Goal: Browse casually

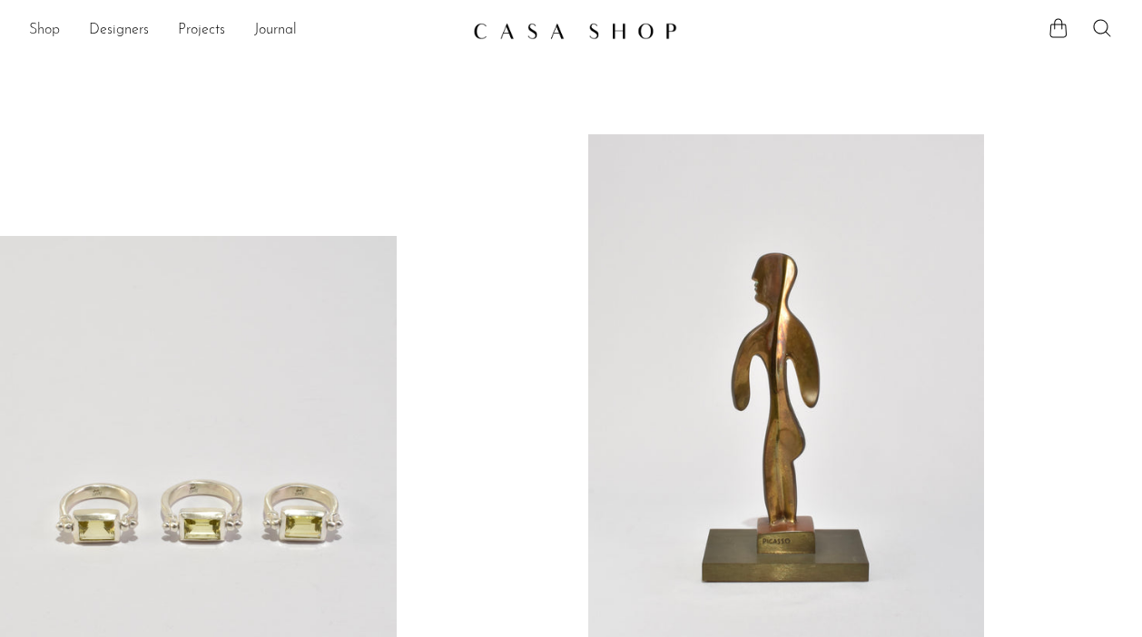
click at [48, 32] on link "Shop" at bounding box center [44, 31] width 31 height 24
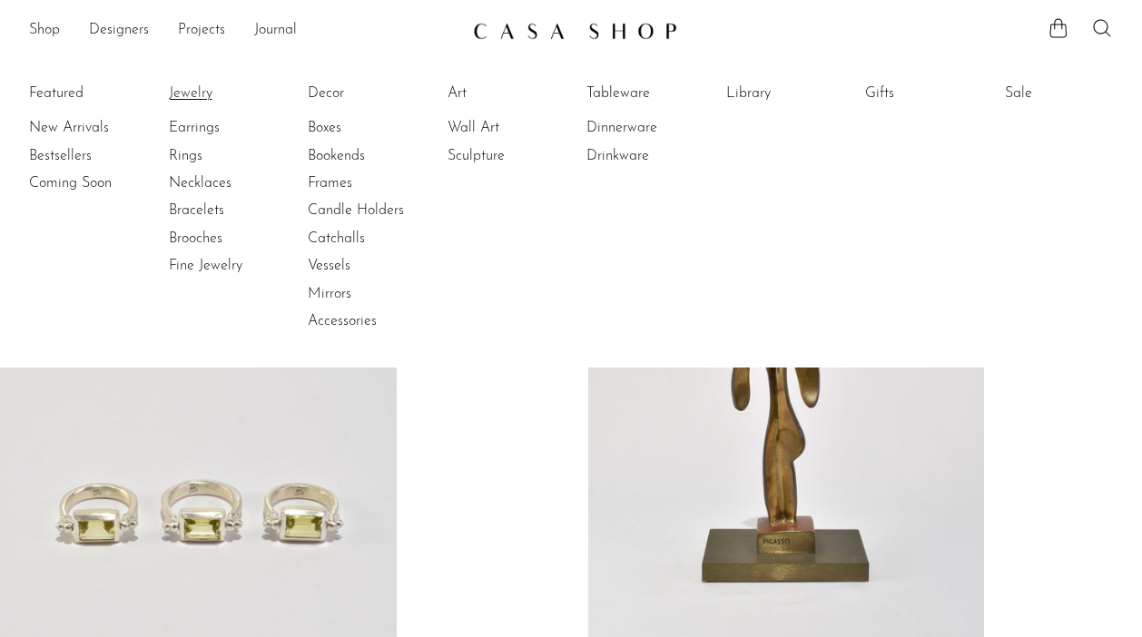
click at [191, 94] on link "Jewelry" at bounding box center [237, 94] width 136 height 20
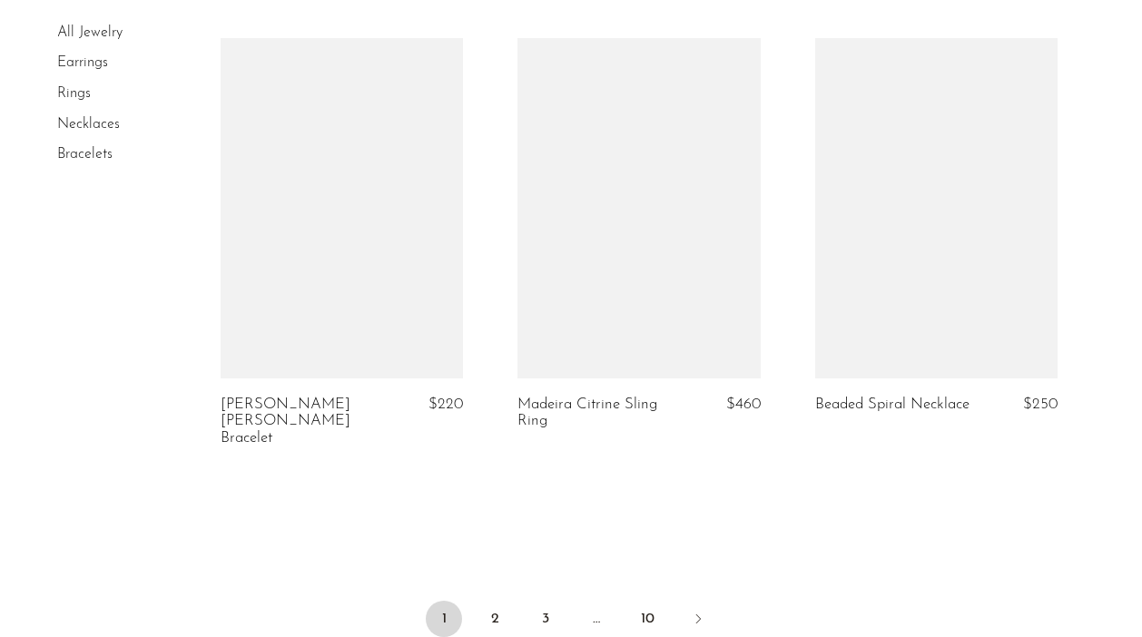
scroll to position [5110, 0]
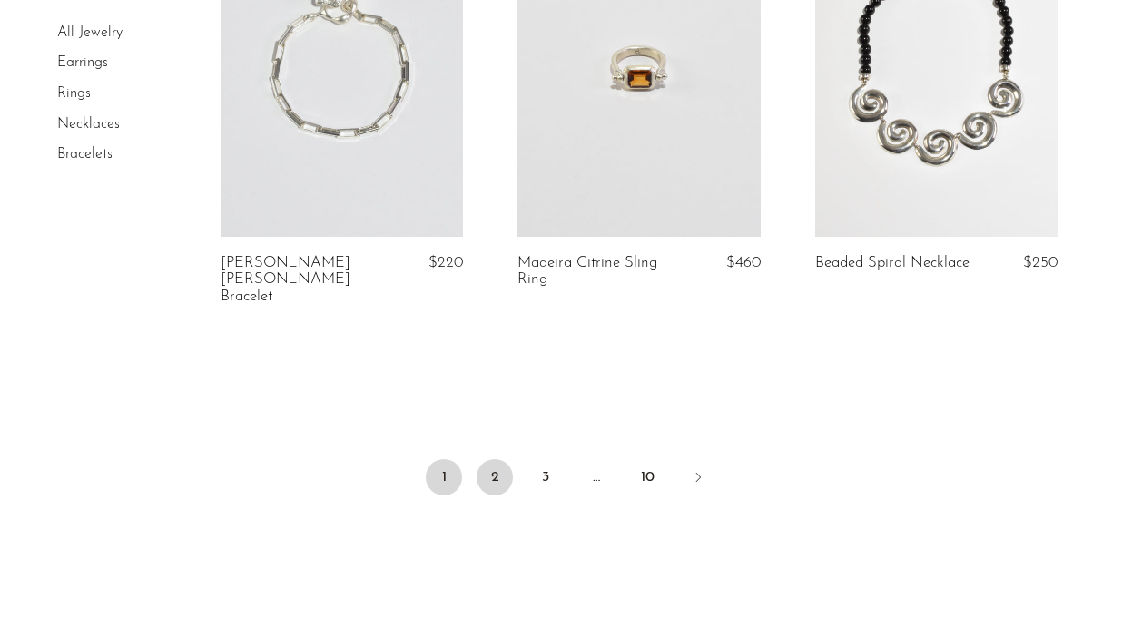
click at [484, 459] on link "2" at bounding box center [495, 477] width 36 height 36
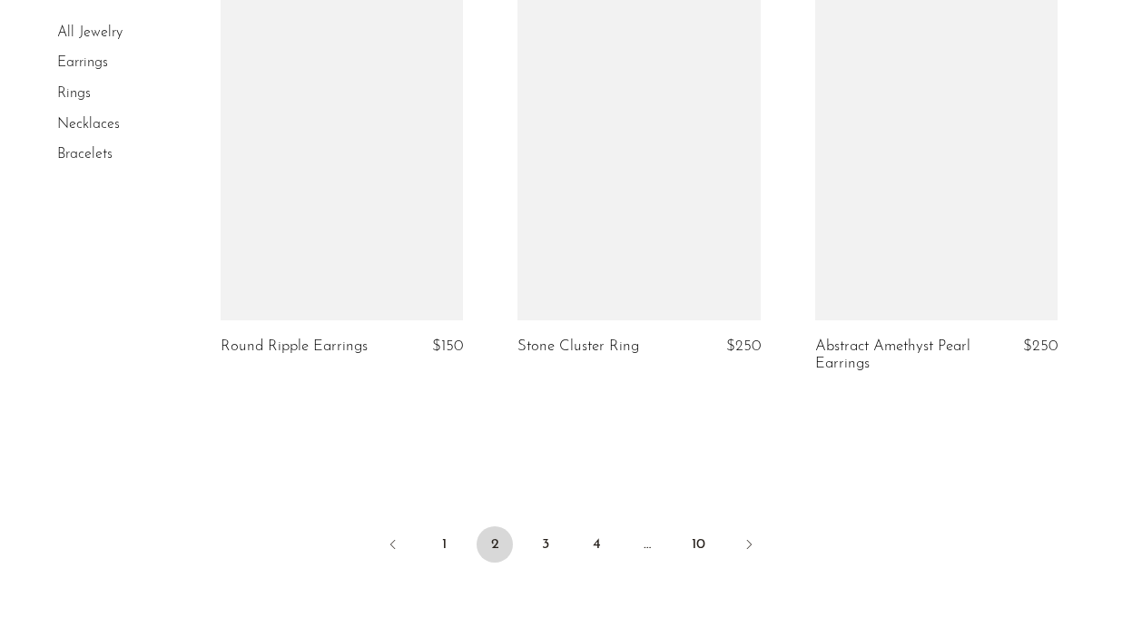
scroll to position [4977, 0]
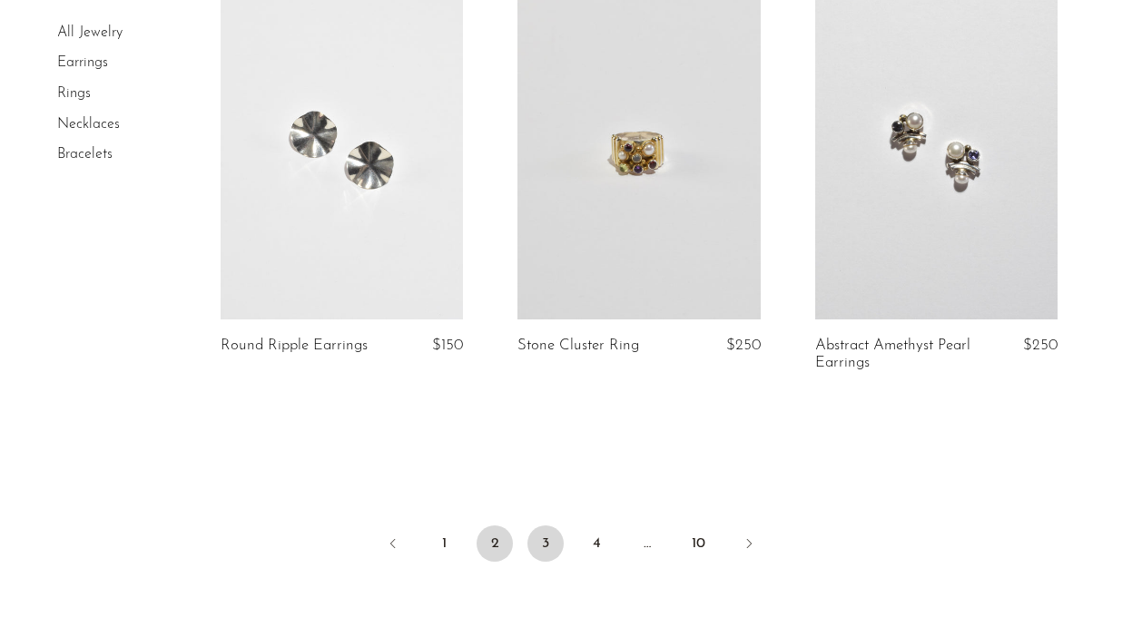
click at [548, 550] on link "3" at bounding box center [546, 544] width 36 height 36
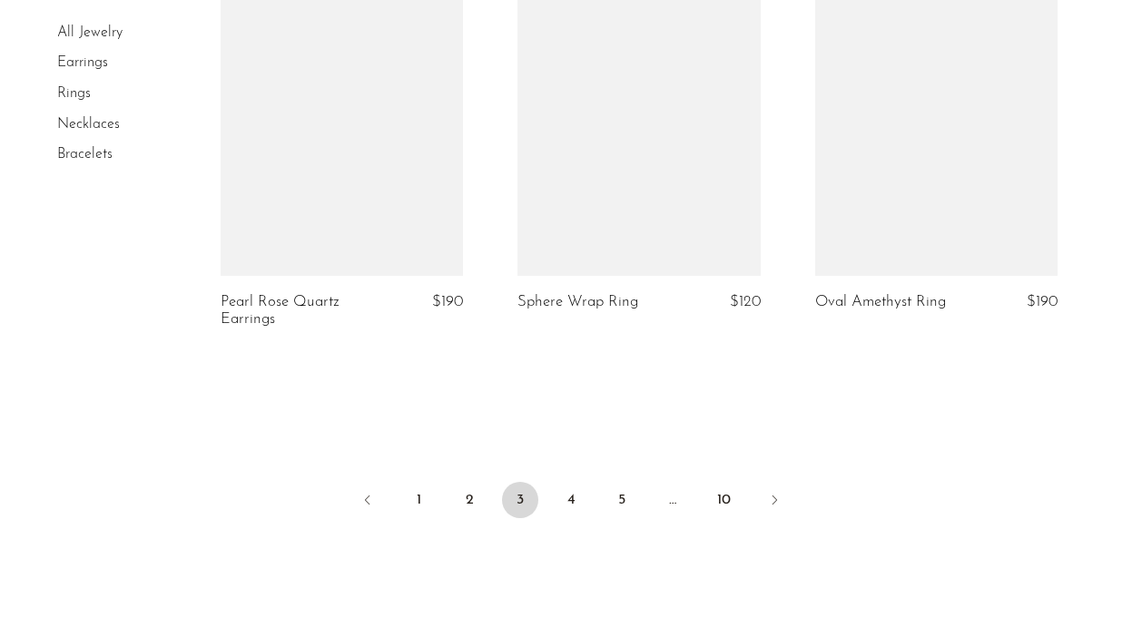
scroll to position [5021, 0]
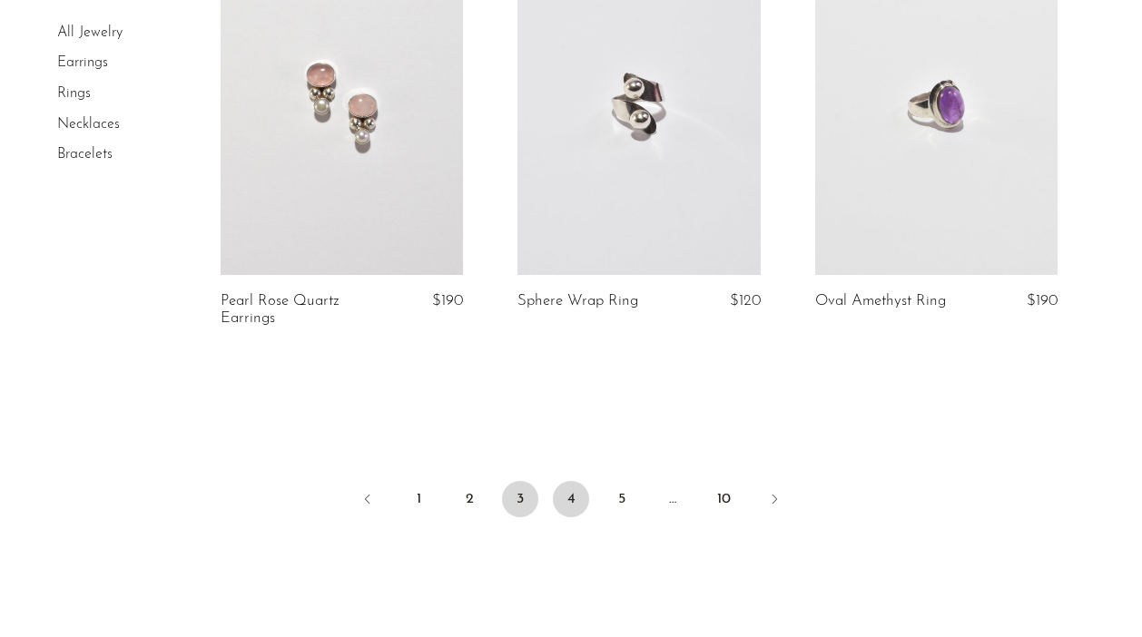
click at [568, 510] on link "4" at bounding box center [571, 499] width 36 height 36
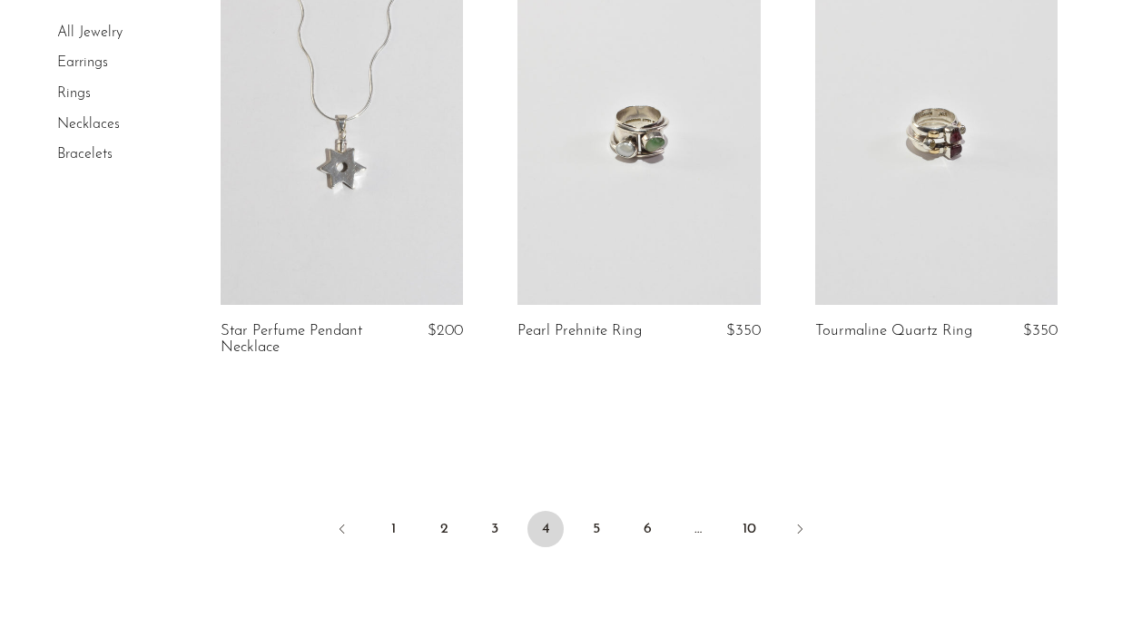
scroll to position [5173, 0]
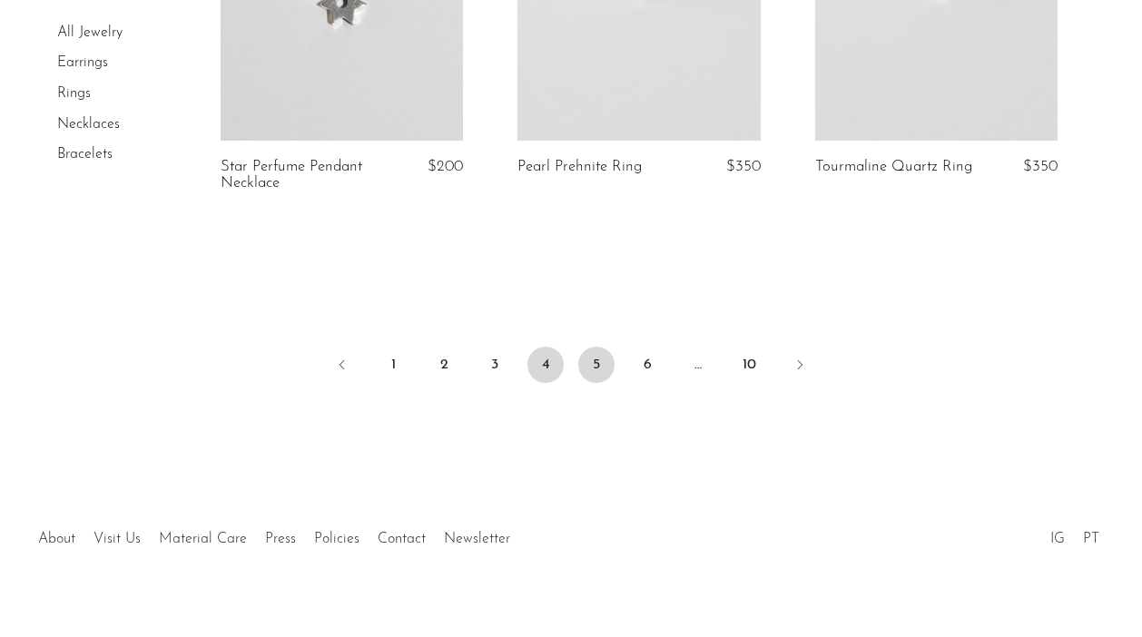
click at [597, 370] on link "5" at bounding box center [596, 365] width 36 height 36
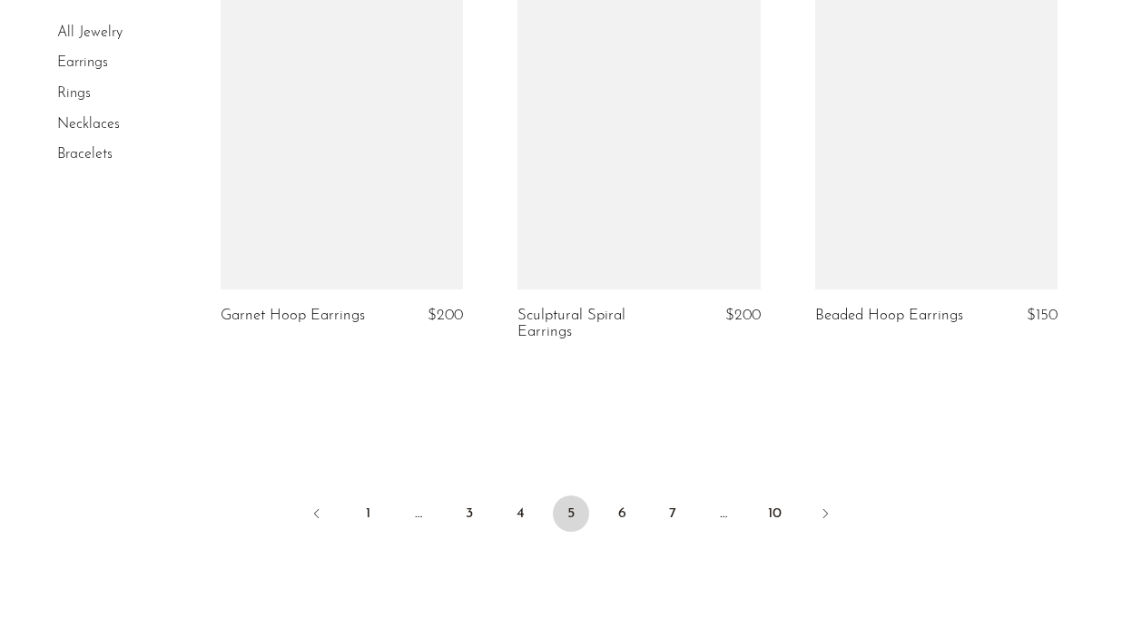
scroll to position [5069, 0]
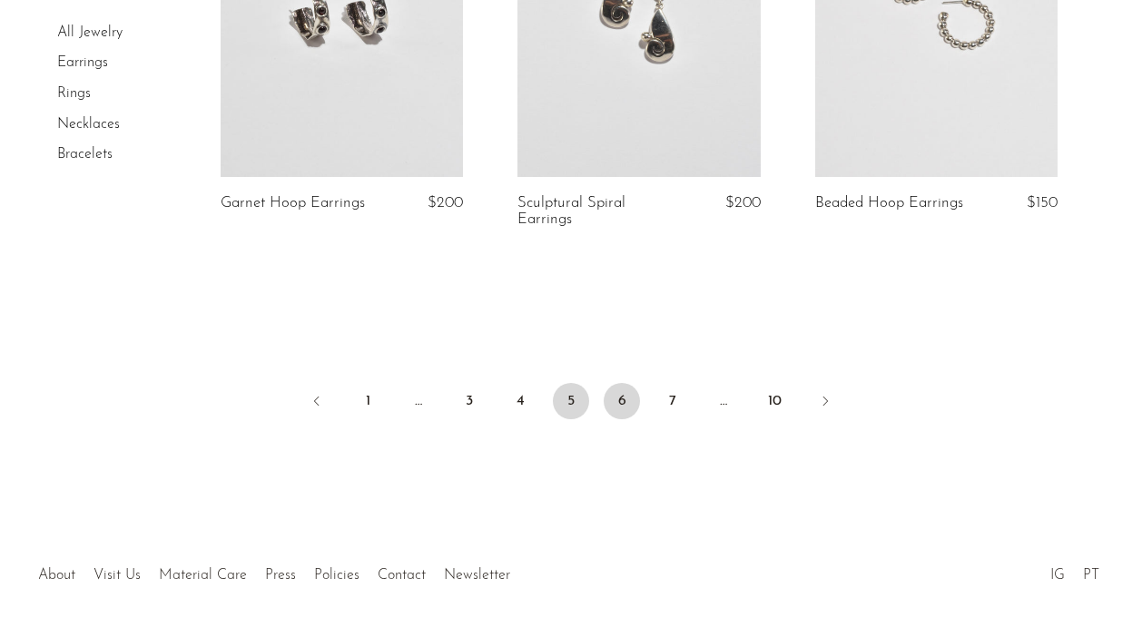
click at [619, 395] on link "6" at bounding box center [622, 401] width 36 height 36
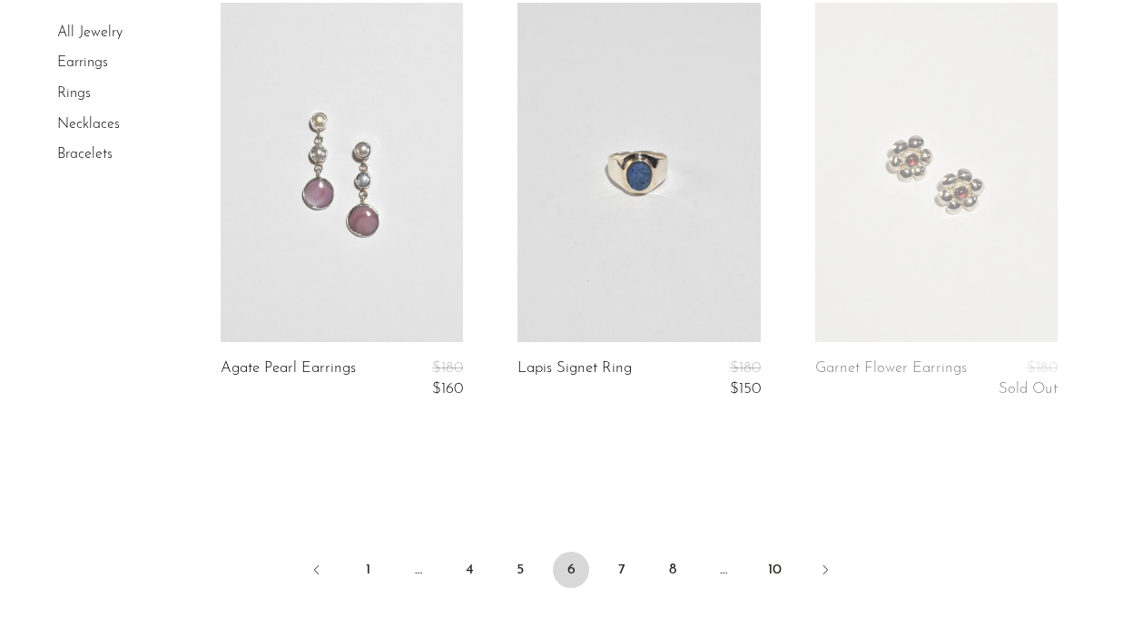
scroll to position [5183, 0]
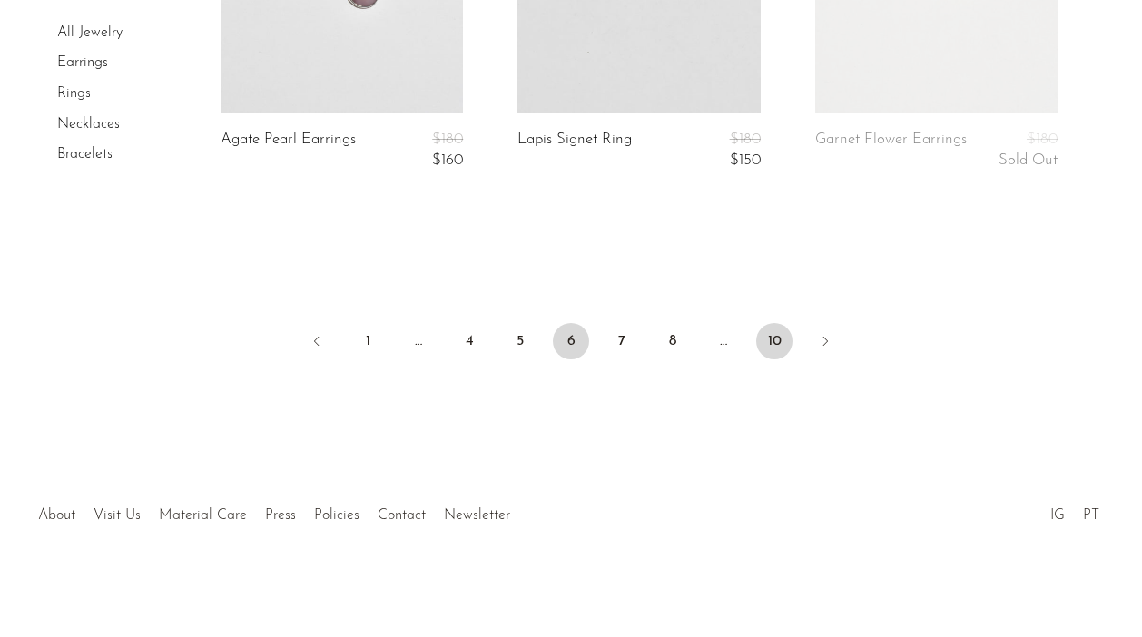
click at [771, 338] on link "10" at bounding box center [774, 341] width 36 height 36
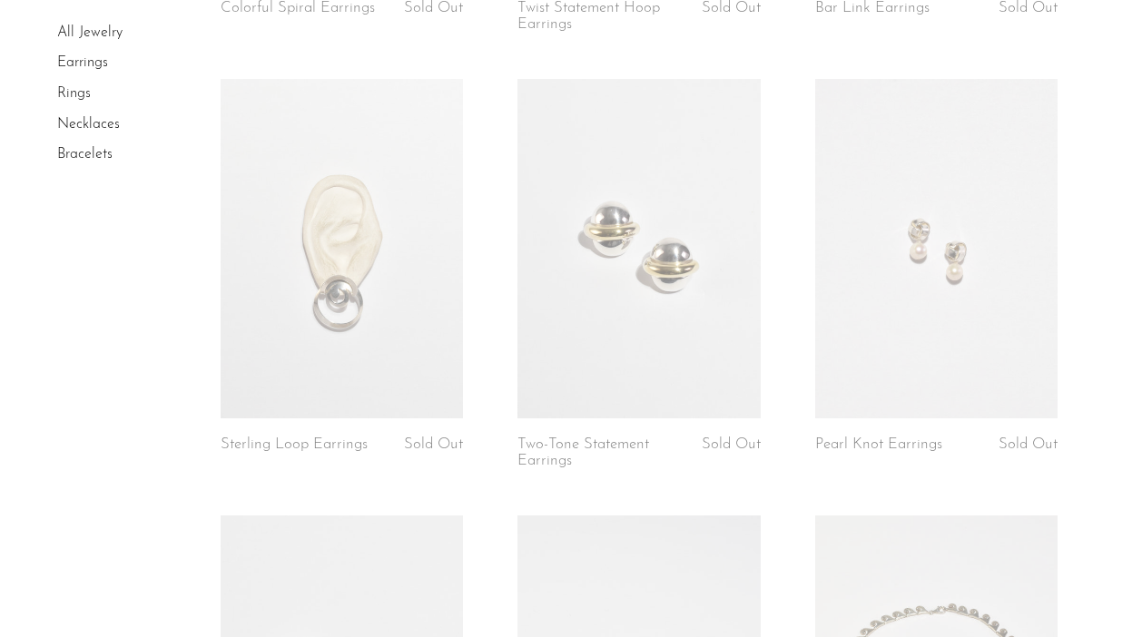
scroll to position [2692, 0]
